Goal: Task Accomplishment & Management: Use online tool/utility

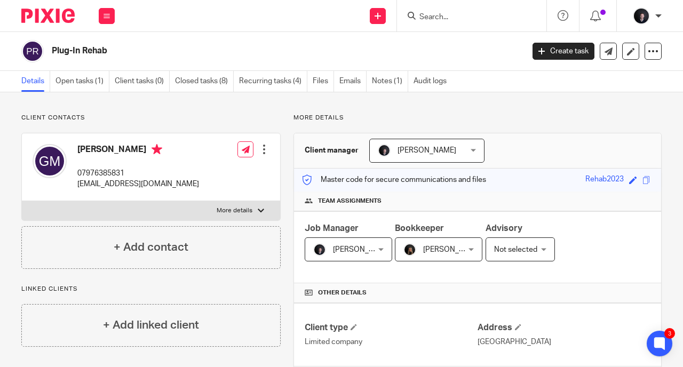
click at [446, 15] on input "Search" at bounding box center [466, 18] width 96 height 10
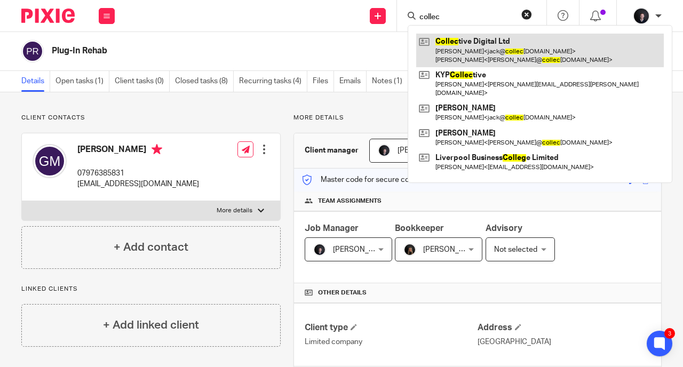
type input "collec"
click at [480, 43] on link at bounding box center [540, 50] width 248 height 33
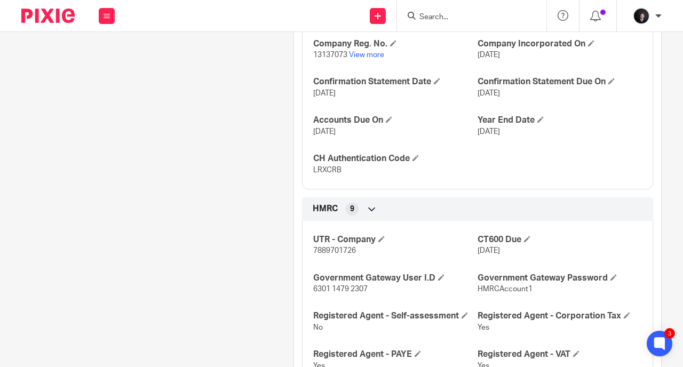
scroll to position [640, 0]
drag, startPoint x: 363, startPoint y: 297, endPoint x: 307, endPoint y: 297, distance: 55.5
click at [307, 297] on div "UTR - Company 7889701726 CT600 Due [DATE] Government Gateway User I.D 6301 1479…" at bounding box center [477, 318] width 351 height 211
copy span "6301 1479 2307"
drag, startPoint x: 528, startPoint y: 298, endPoint x: 473, endPoint y: 303, distance: 55.1
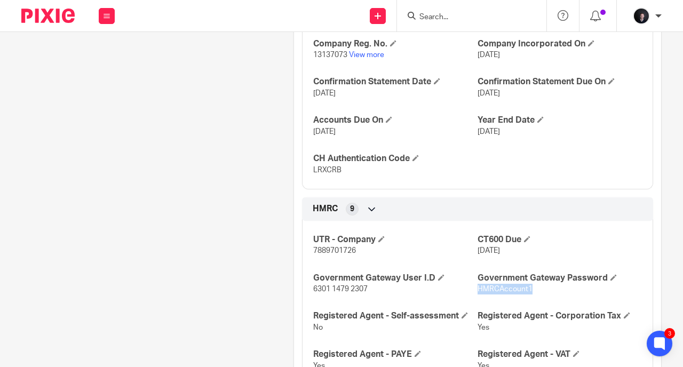
click at [477, 295] on p "HMRCAccount1" at bounding box center [559, 289] width 164 height 11
copy span "HMRCAccount1"
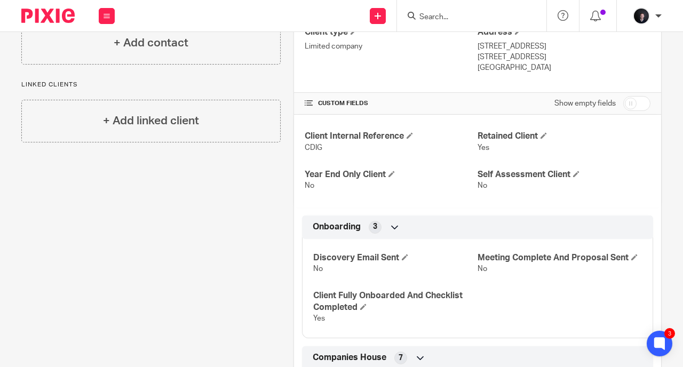
scroll to position [0, 0]
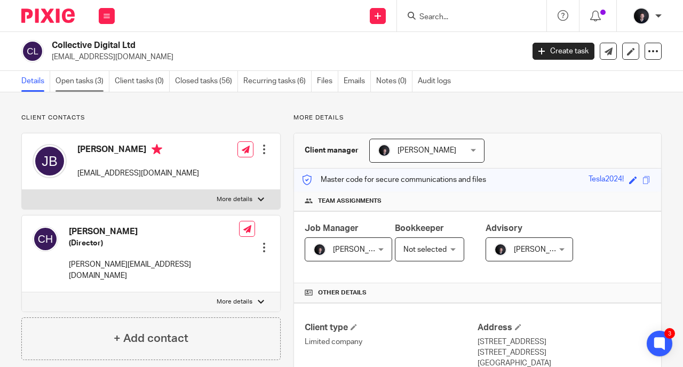
click at [75, 79] on link "Open tasks (3)" at bounding box center [82, 81] width 54 height 21
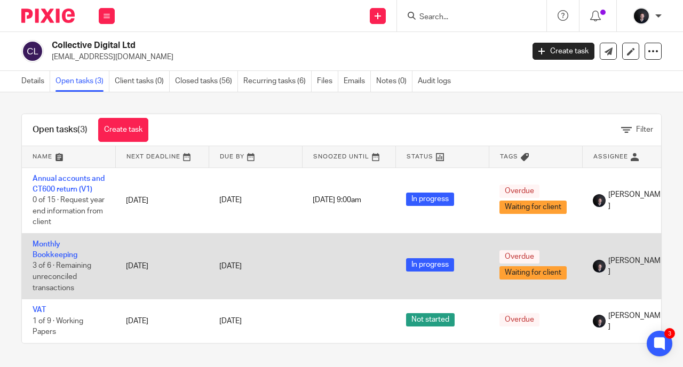
scroll to position [5, 0]
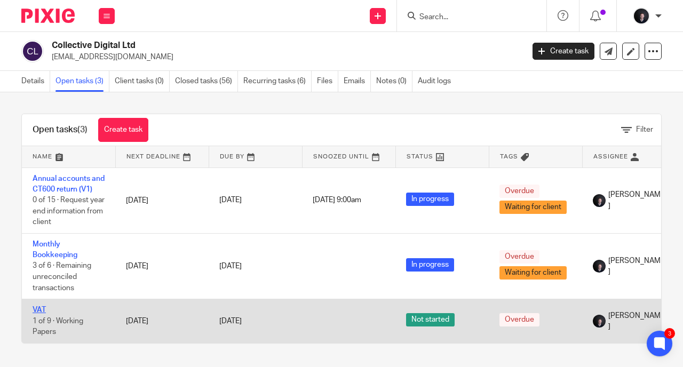
click at [36, 306] on link "VAT" at bounding box center [39, 309] width 13 height 7
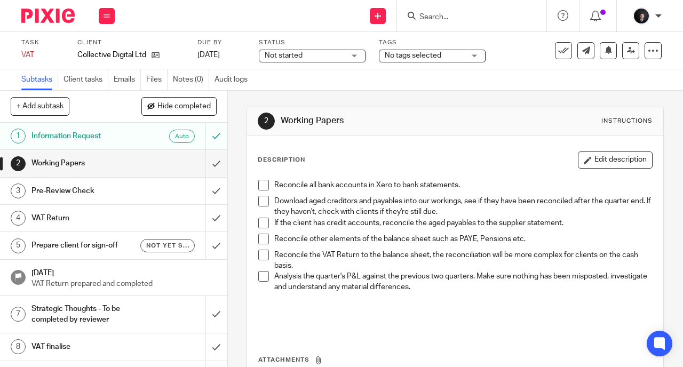
click at [299, 50] on span "Not started" at bounding box center [305, 55] width 80 height 11
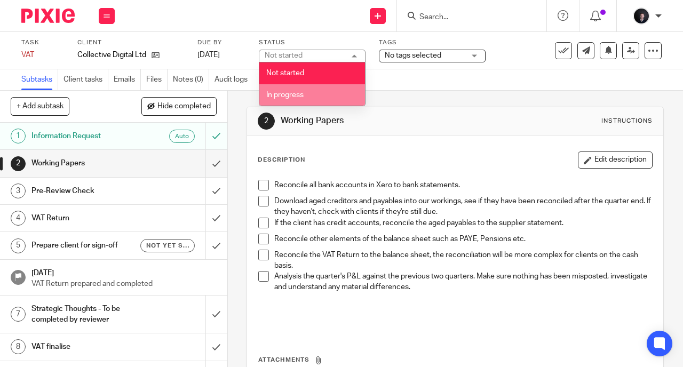
click at [295, 93] on span "In progress" at bounding box center [284, 94] width 37 height 7
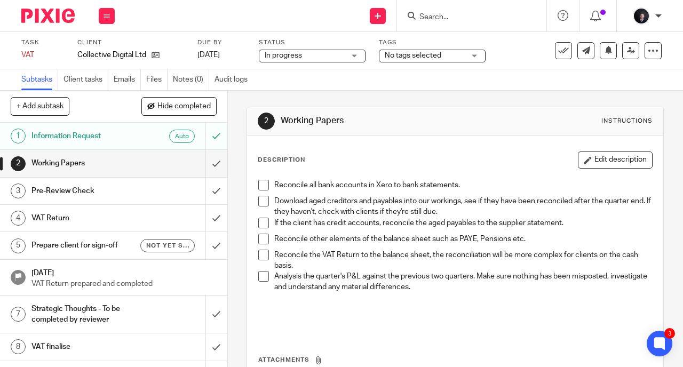
click at [259, 188] on span at bounding box center [263, 185] width 11 height 11
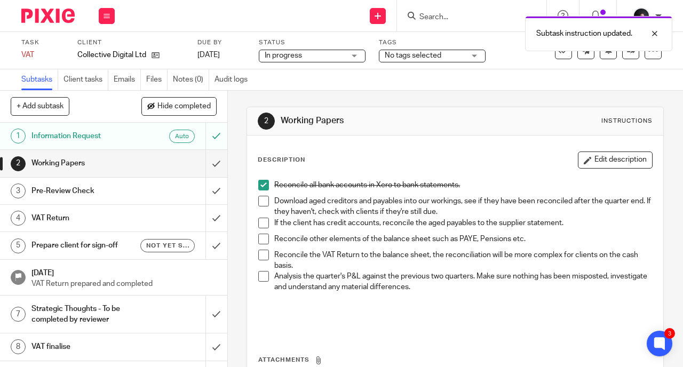
click at [259, 196] on span at bounding box center [263, 201] width 11 height 11
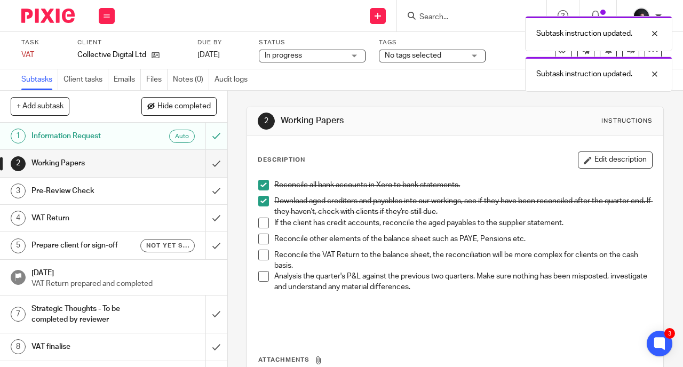
click at [259, 219] on span at bounding box center [263, 223] width 11 height 11
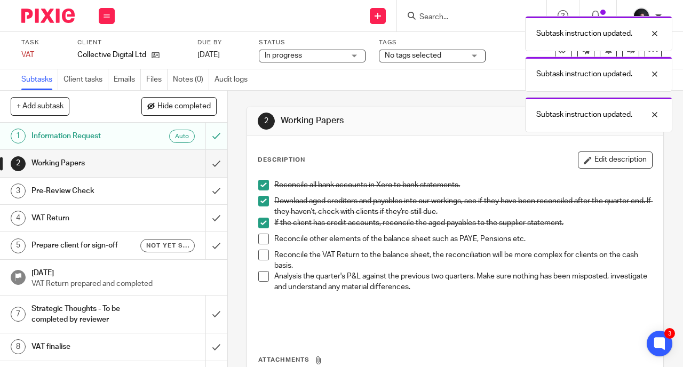
click at [260, 241] on span at bounding box center [263, 239] width 11 height 11
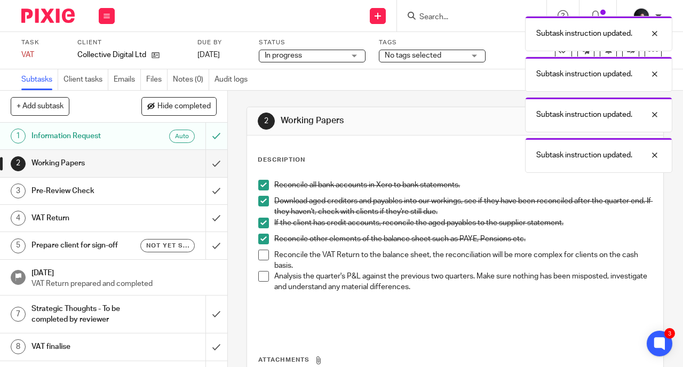
click at [260, 253] on span at bounding box center [263, 255] width 11 height 11
click at [260, 272] on span at bounding box center [263, 276] width 11 height 11
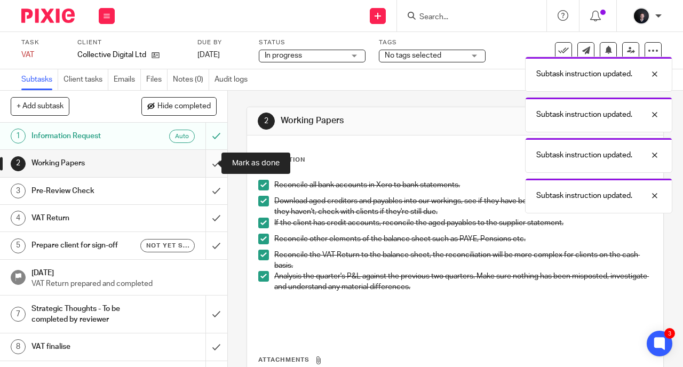
click at [204, 170] on input "submit" at bounding box center [113, 163] width 227 height 27
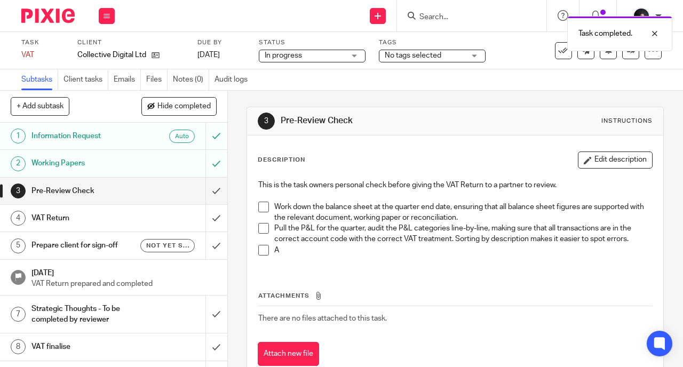
click at [261, 210] on span at bounding box center [263, 207] width 11 height 11
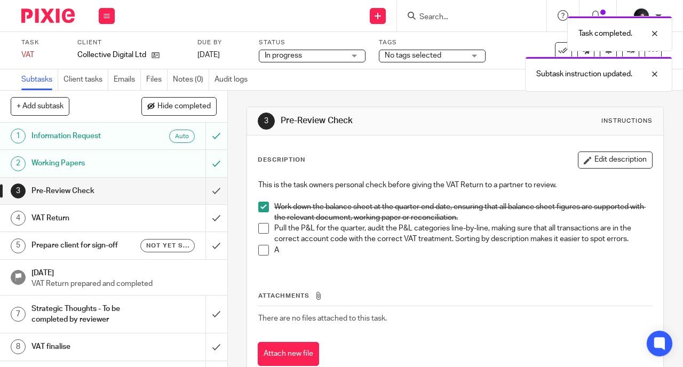
click at [261, 227] on span at bounding box center [263, 228] width 11 height 11
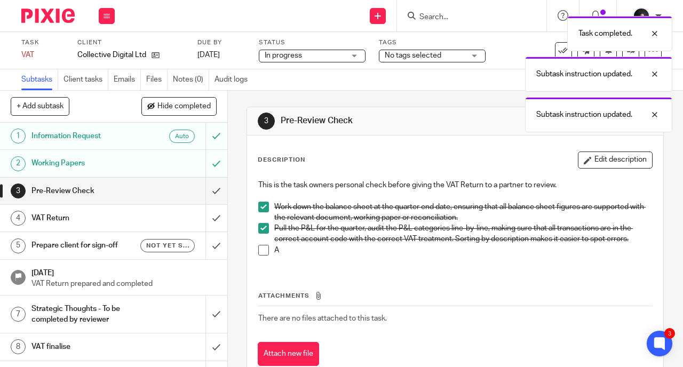
click at [260, 245] on span at bounding box center [263, 250] width 11 height 11
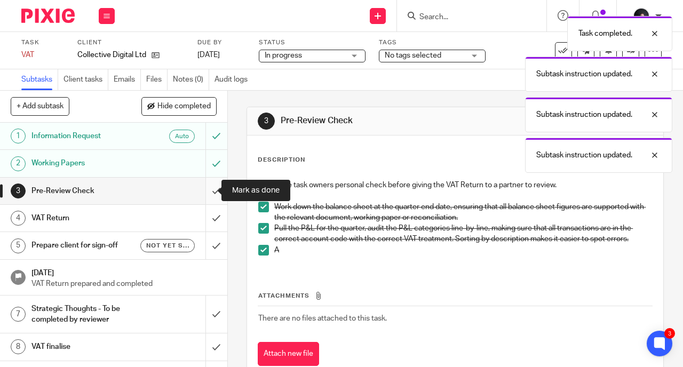
click at [201, 187] on input "submit" at bounding box center [113, 191] width 227 height 27
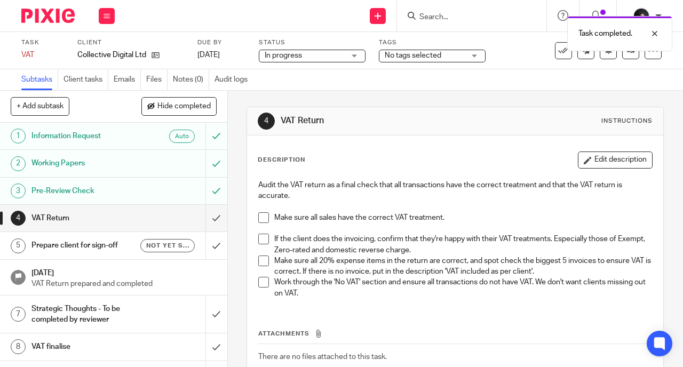
click at [258, 217] on span at bounding box center [263, 217] width 11 height 11
click at [261, 236] on span at bounding box center [263, 239] width 11 height 11
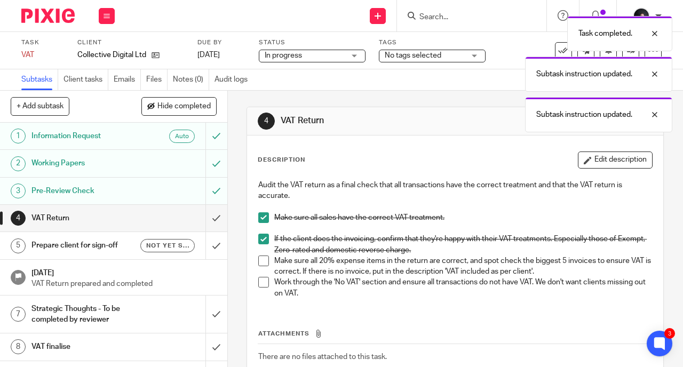
click at [262, 257] on span at bounding box center [263, 261] width 11 height 11
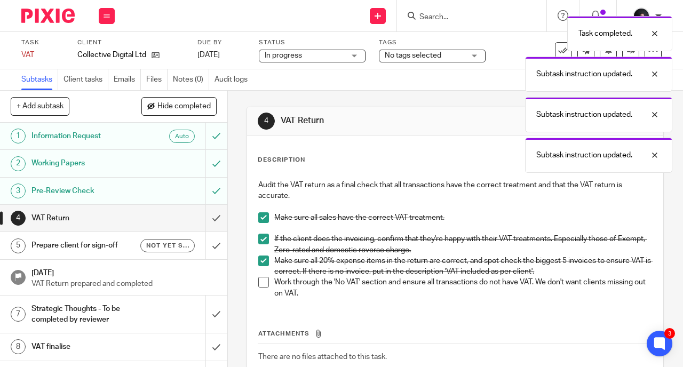
click at [262, 282] on span at bounding box center [263, 282] width 11 height 11
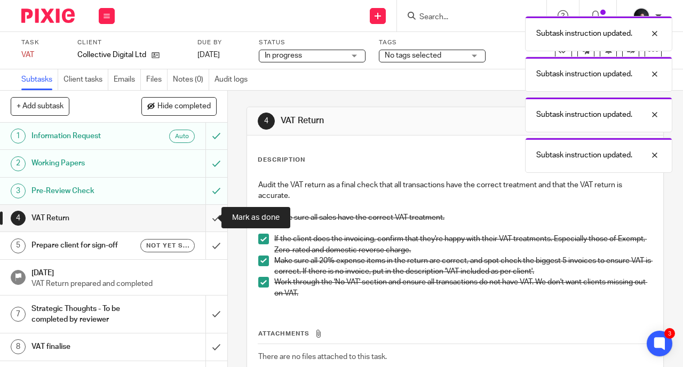
click at [203, 220] on input "submit" at bounding box center [113, 218] width 227 height 27
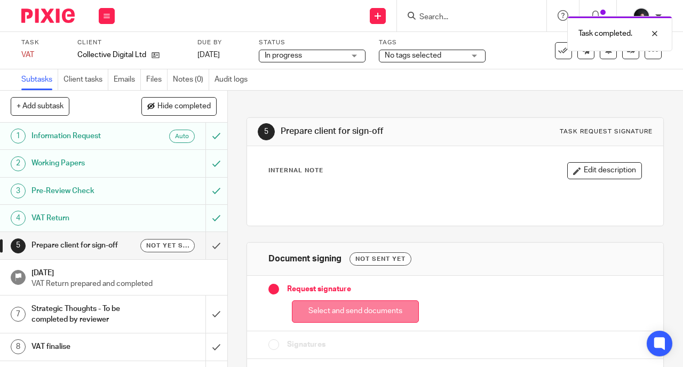
click at [336, 314] on button "Select and send documents" at bounding box center [355, 311] width 127 height 23
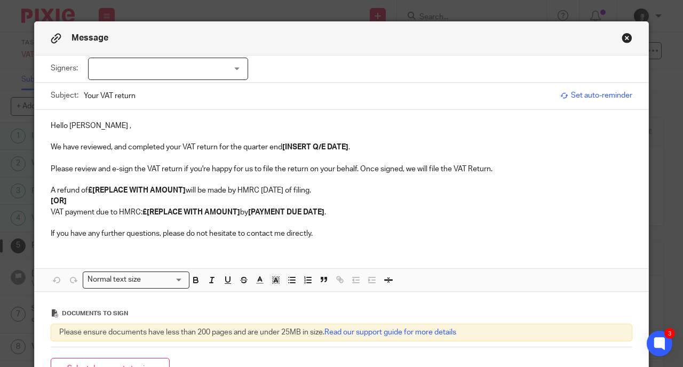
click at [131, 77] on div at bounding box center [168, 69] width 160 height 22
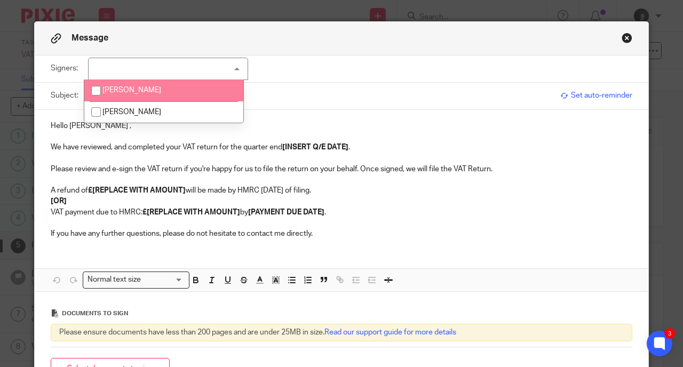
click at [129, 93] on span "[PERSON_NAME]" at bounding box center [131, 89] width 59 height 7
checkbox input "true"
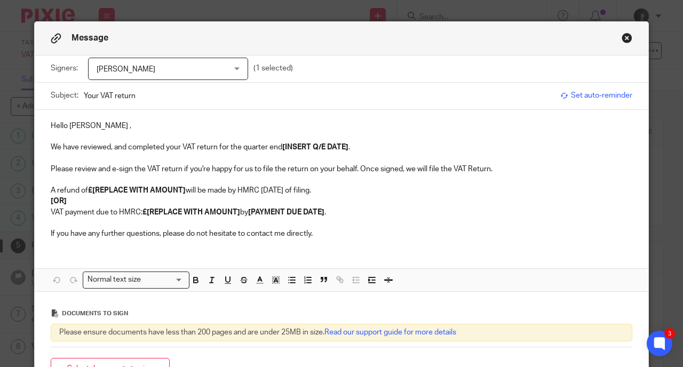
click at [70, 129] on p "Hello [PERSON_NAME] ," at bounding box center [342, 126] width 582 height 11
click at [82, 126] on p "Hello [PERSON_NAME] ," at bounding box center [342, 126] width 582 height 11
drag, startPoint x: 352, startPoint y: 147, endPoint x: 281, endPoint y: 146, distance: 71.5
click at [281, 146] on p "We have reviewed, and completed your VAT return for the quarter end [INSERT Q/E…" at bounding box center [342, 147] width 582 height 11
click at [277, 146] on p "We have reviewed, and completed your VAT return for the quarter end [DATE]." at bounding box center [342, 147] width 582 height 11
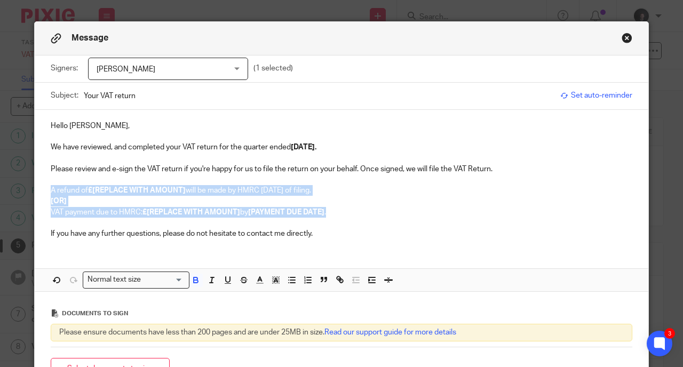
drag, startPoint x: 335, startPoint y: 210, endPoint x: 46, endPoint y: 187, distance: 290.1
click at [46, 187] on div "Hello [PERSON_NAME], We have reviewed, and completed your VAT return for the qu…" at bounding box center [342, 179] width 614 height 138
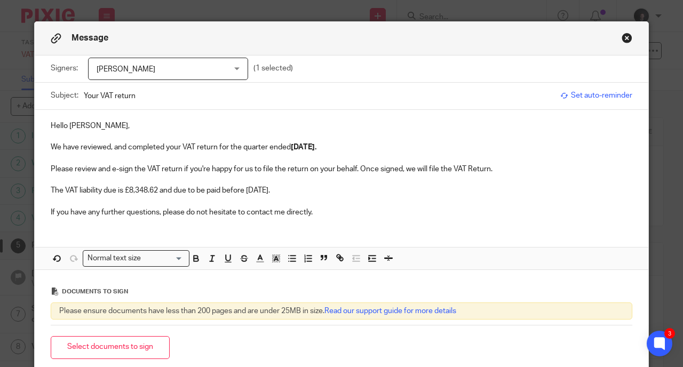
drag, startPoint x: 322, startPoint y: 188, endPoint x: 244, endPoint y: 188, distance: 77.4
click at [244, 188] on p "The VAT liability due is £8,348.62 and due to be paid before [DATE]." at bounding box center [342, 190] width 582 height 11
click at [323, 211] on p "If you have any further questions, please do not hesitate to contact me directl…" at bounding box center [342, 212] width 582 height 11
click at [326, 187] on p "The VAT liability due is £8,348.62 and due to be paid before [DATE]." at bounding box center [342, 190] width 582 height 11
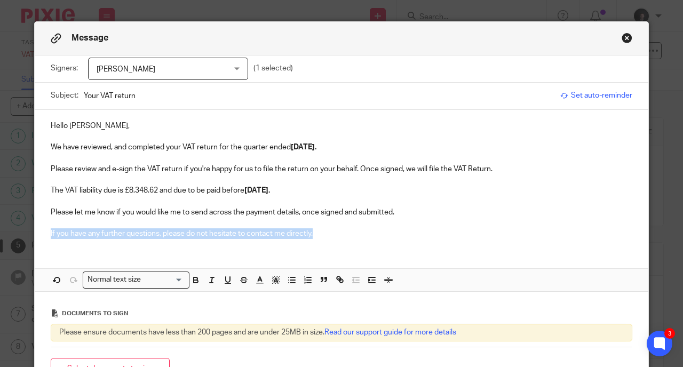
drag, startPoint x: 332, startPoint y: 234, endPoint x: 43, endPoint y: 230, distance: 289.7
click at [43, 230] on div "Hello [PERSON_NAME], We have reviewed, and completed your VAT return for the qu…" at bounding box center [342, 179] width 614 height 138
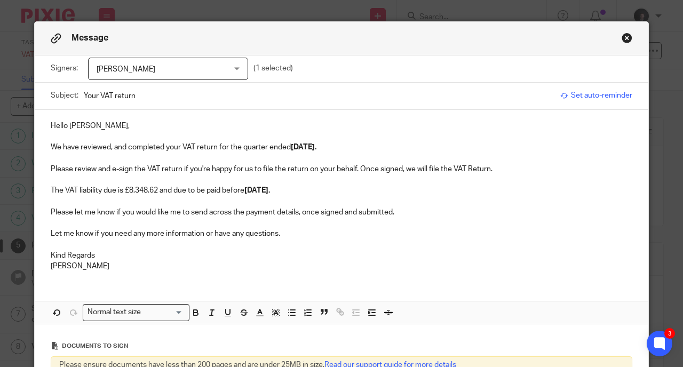
scroll to position [118, 0]
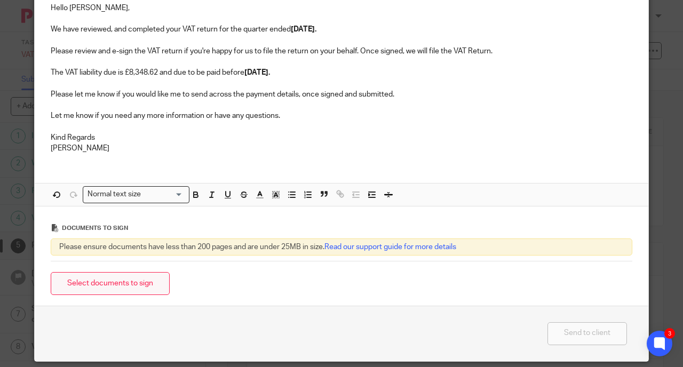
click at [132, 273] on button "Select documents to sign" at bounding box center [110, 283] width 119 height 23
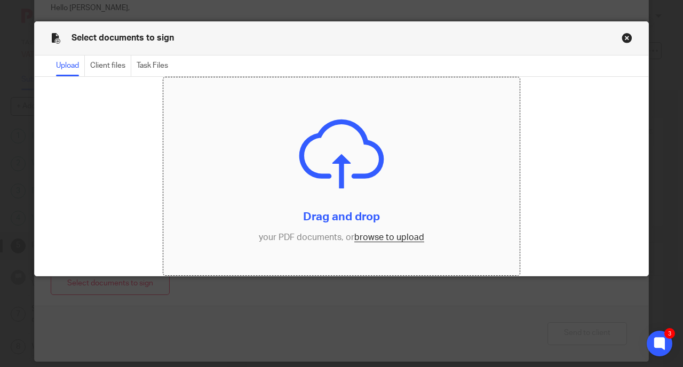
click at [388, 240] on input "file" at bounding box center [341, 176] width 357 height 198
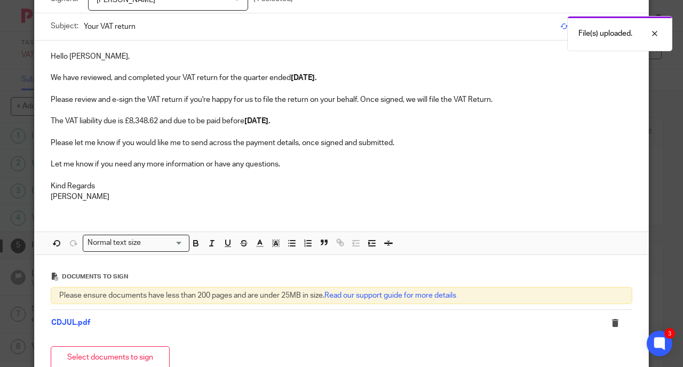
scroll to position [46, 0]
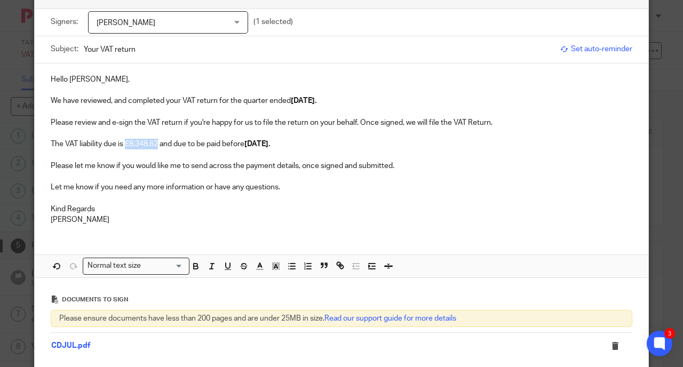
drag, startPoint x: 155, startPoint y: 141, endPoint x: 123, endPoint y: 144, distance: 32.1
click at [123, 144] on p "The VAT liability due is £8,348.62 and due to be paid before [DATE]." at bounding box center [342, 144] width 582 height 11
click at [301, 178] on p at bounding box center [342, 176] width 582 height 11
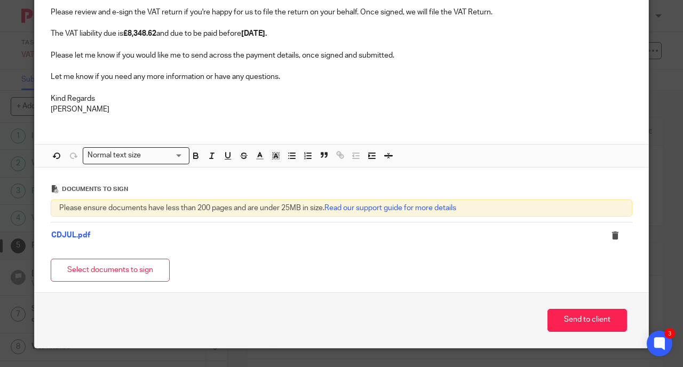
scroll to position [157, 0]
click at [591, 322] on button "Send to client" at bounding box center [586, 320] width 79 height 23
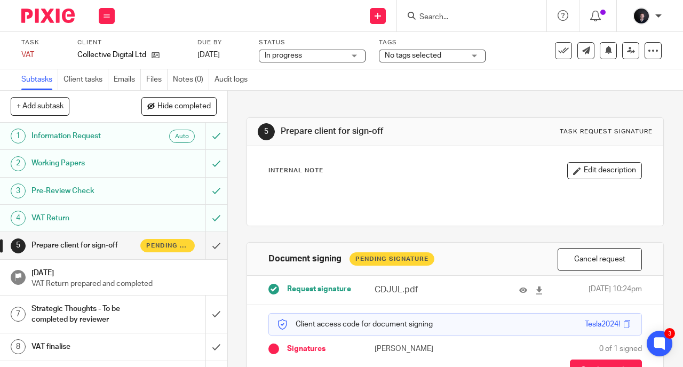
click at [444, 53] on span "No tags selected" at bounding box center [425, 55] width 80 height 11
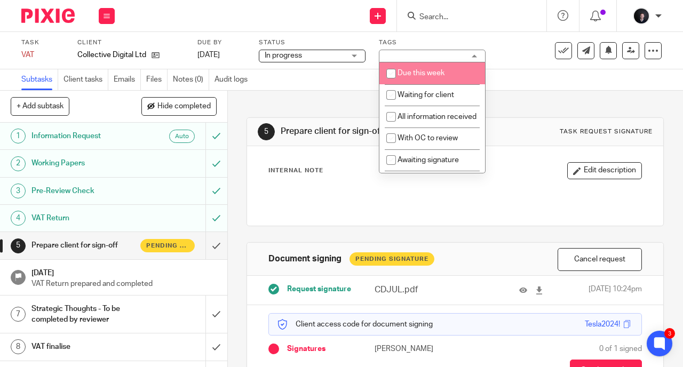
click at [435, 65] on li "Due this week" at bounding box center [432, 73] width 106 height 22
checkbox input "true"
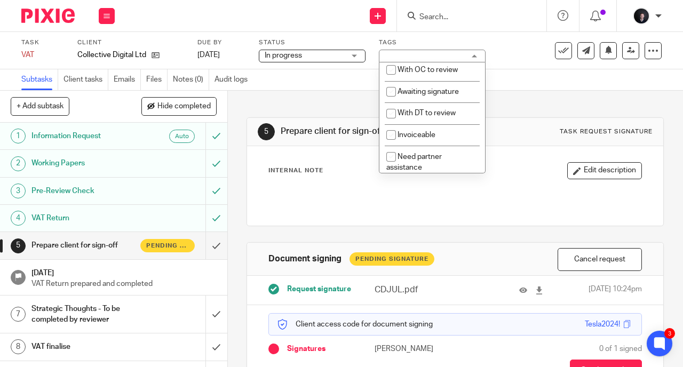
scroll to position [73, 0]
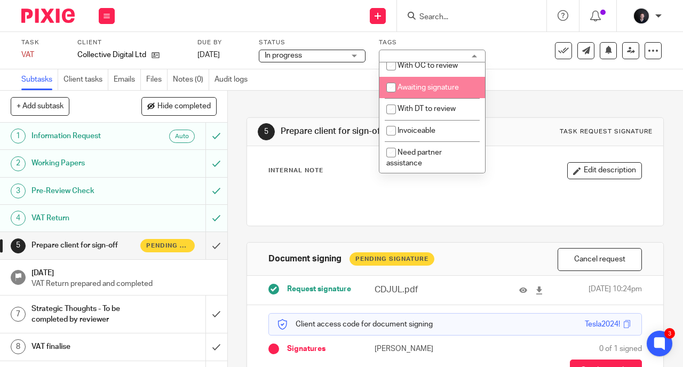
click at [445, 91] on span "Awaiting signature" at bounding box center [427, 87] width 61 height 7
checkbox input "true"
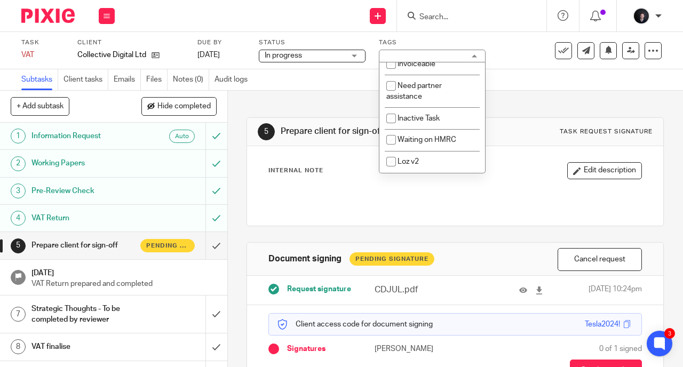
scroll to position [149, 0]
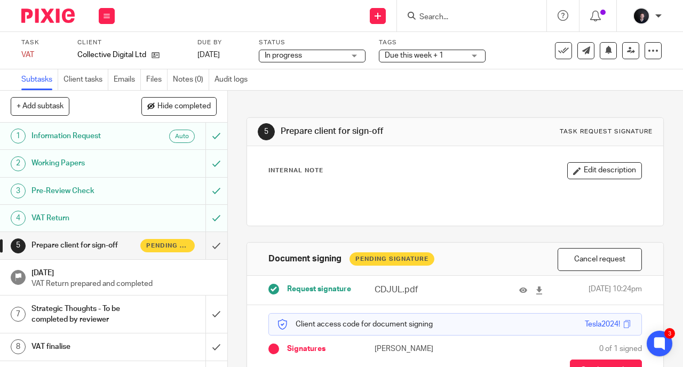
click at [44, 13] on img at bounding box center [47, 16] width 53 height 14
